Goal: Information Seeking & Learning: Understand process/instructions

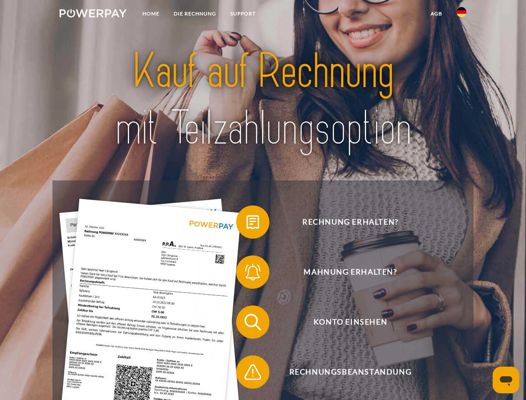
click at [93, 15] on img at bounding box center [93, 13] width 67 height 8
click at [461, 15] on img at bounding box center [461, 12] width 10 height 10
click at [436, 14] on link "agb" at bounding box center [436, 13] width 26 height 15
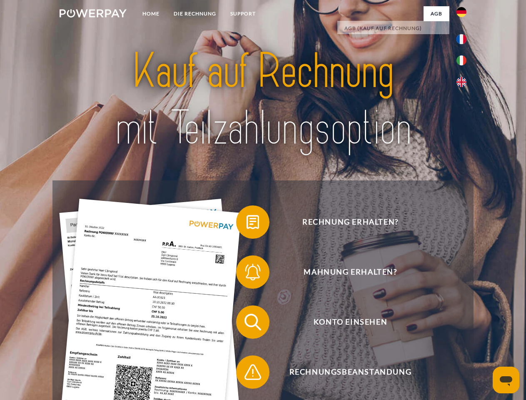
click at [247, 224] on span at bounding box center [240, 222] width 42 height 42
click at [247, 274] on span at bounding box center [240, 272] width 42 height 42
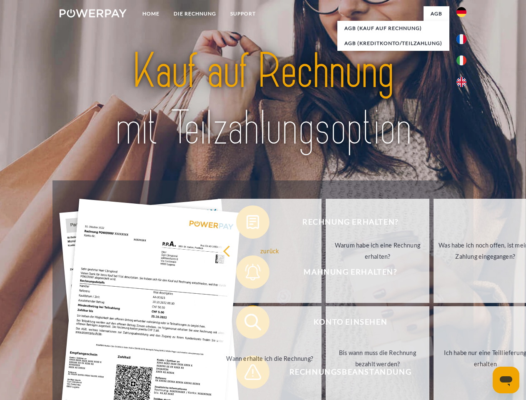
click at [326, 324] on link "Bis wann muss die Rechnung bezahlt werden?" at bounding box center [378, 358] width 104 height 104
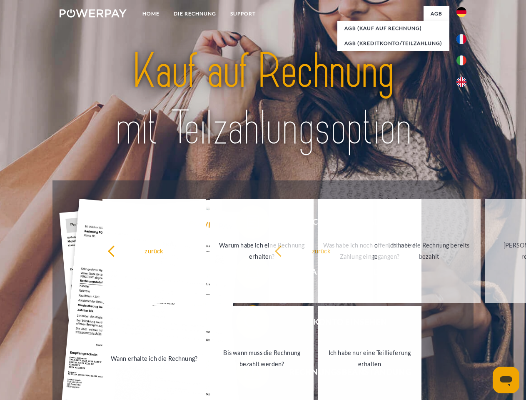
click at [247, 374] on span at bounding box center [240, 372] width 42 height 42
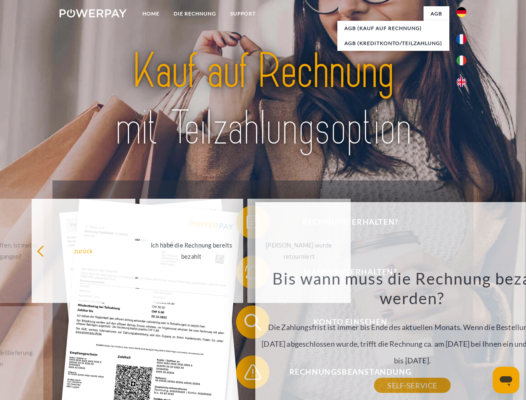
click at [506, 380] on icon "Messaging-Fenster öffnen" at bounding box center [506, 381] width 12 height 10
